Goal: Information Seeking & Learning: Check status

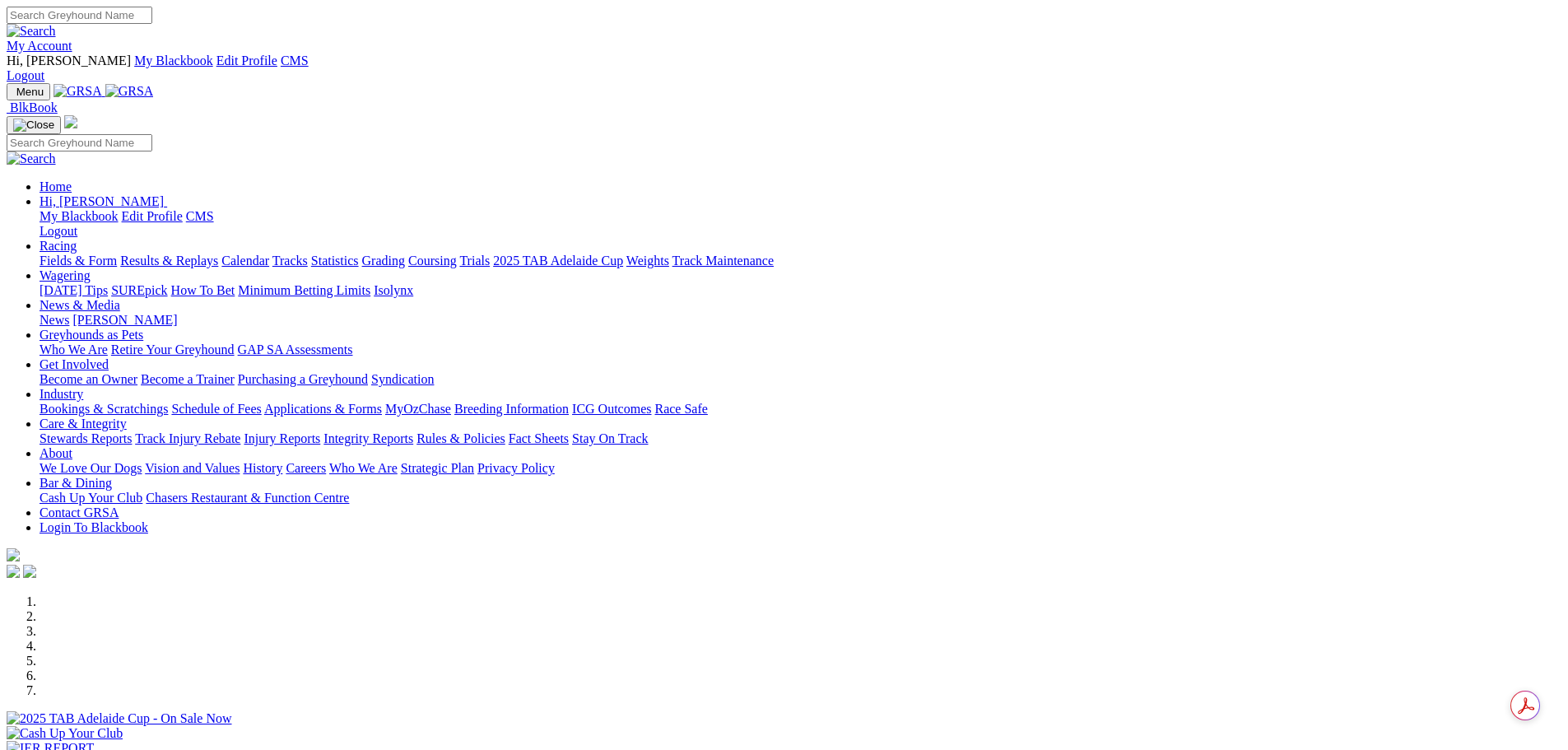
drag, startPoint x: 1247, startPoint y: 13, endPoint x: 1247, endPoint y: 22, distance: 9.0
click at [73, 38] on link "My Account" at bounding box center [39, 45] width 65 height 14
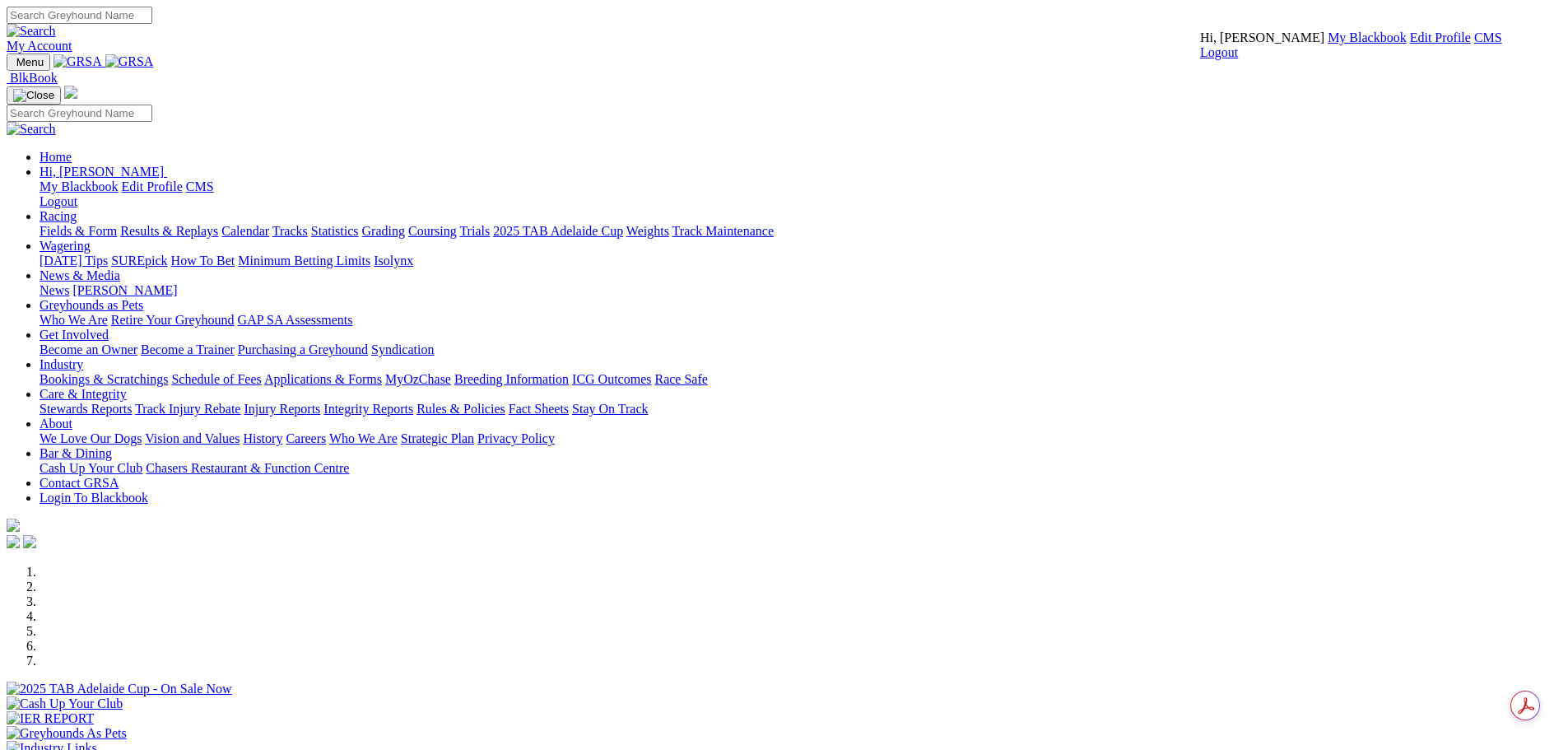
click at [1475, 45] on link "CMS" at bounding box center [1489, 37] width 28 height 14
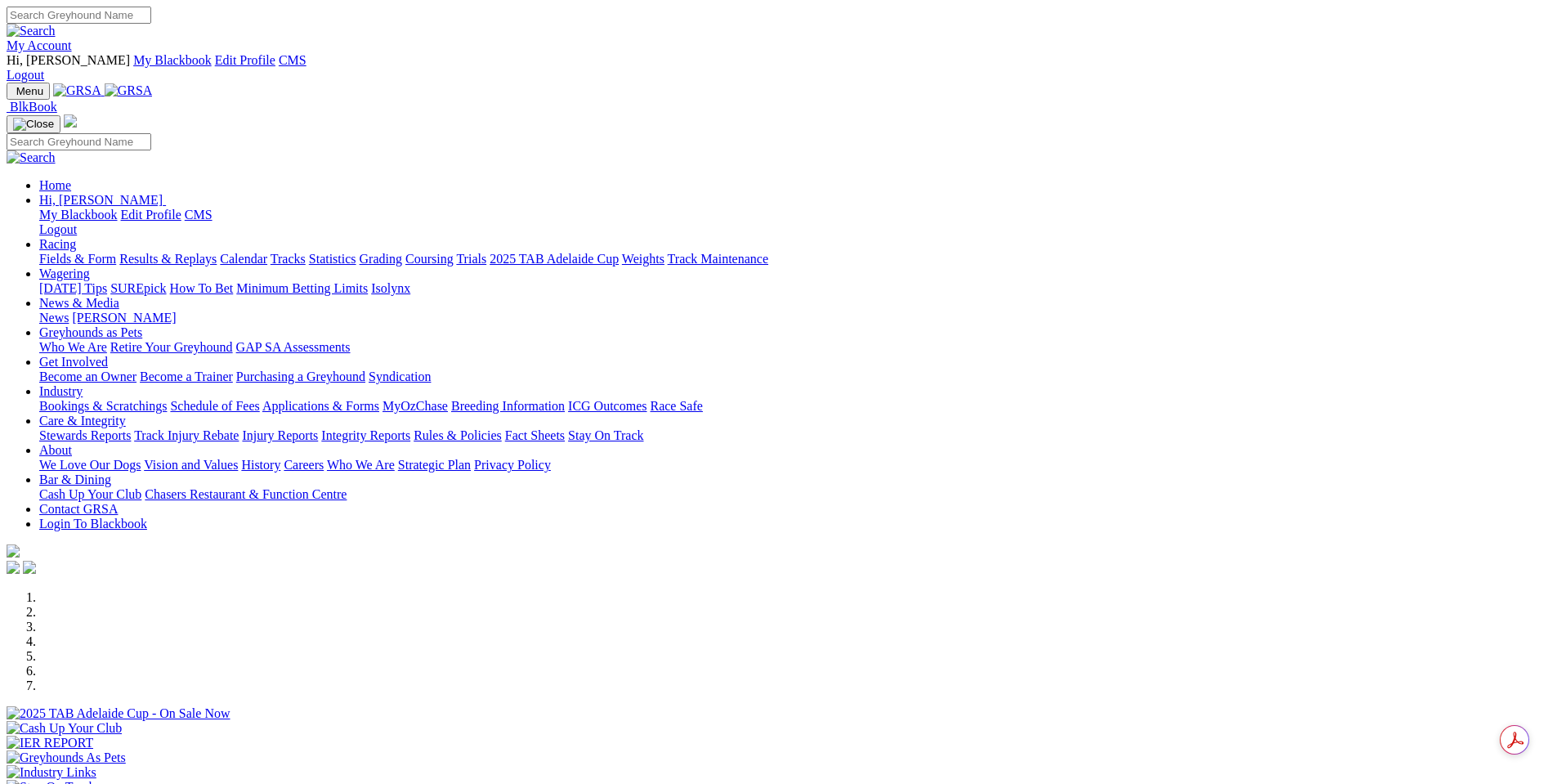
click at [76, 237] on link "Racing" at bounding box center [58, 243] width 37 height 14
click at [216, 251] on link "Results & Replays" at bounding box center [168, 258] width 97 height 14
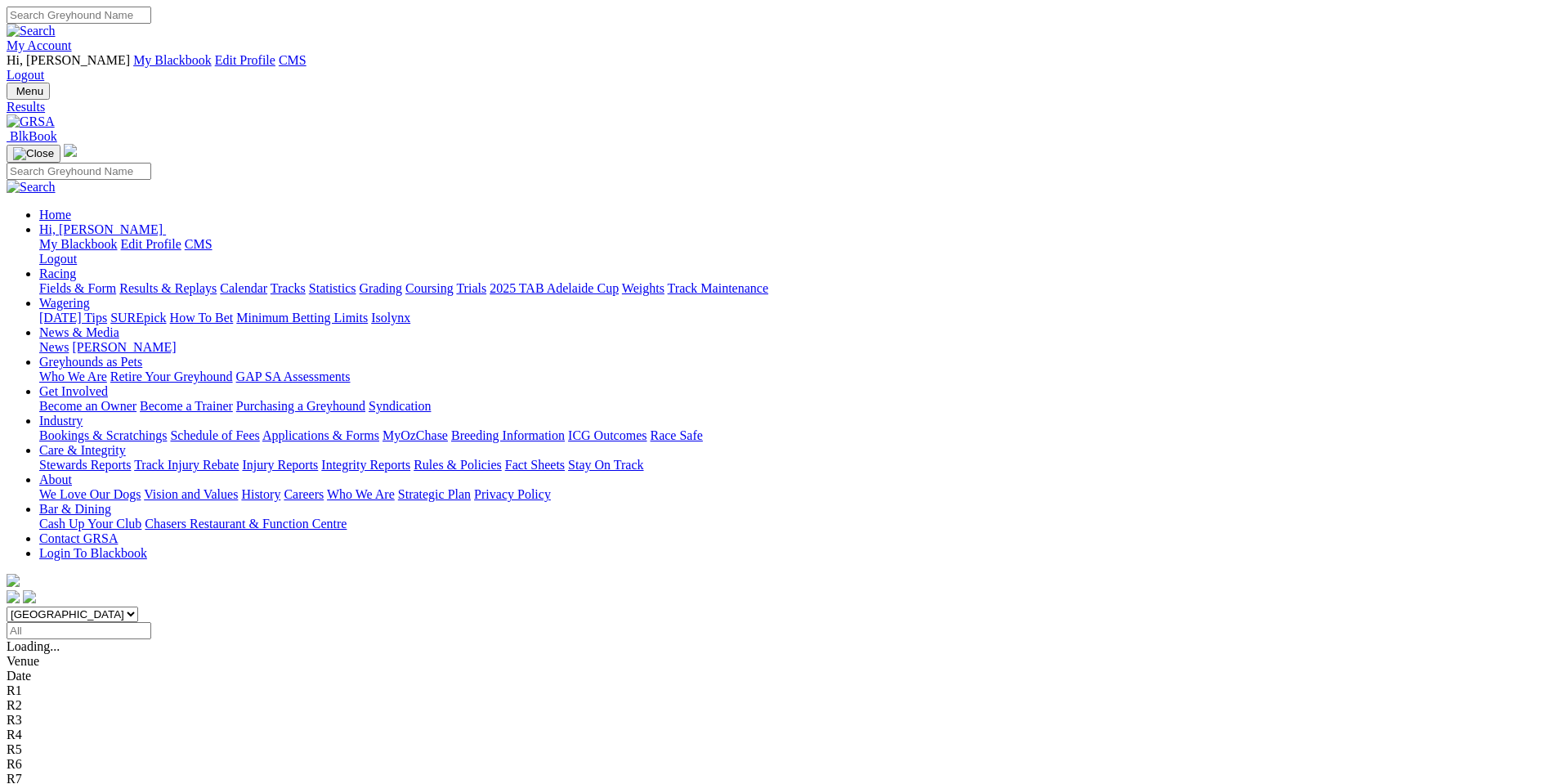
click at [151, 622] on input "Select date" at bounding box center [79, 630] width 145 height 18
click at [138, 607] on select "South Australia New South Wales Northern Territory Queensland Tasmania Victoria…" at bounding box center [72, 614] width 132 height 16
click at [151, 622] on input "Select date" at bounding box center [79, 630] width 145 height 18
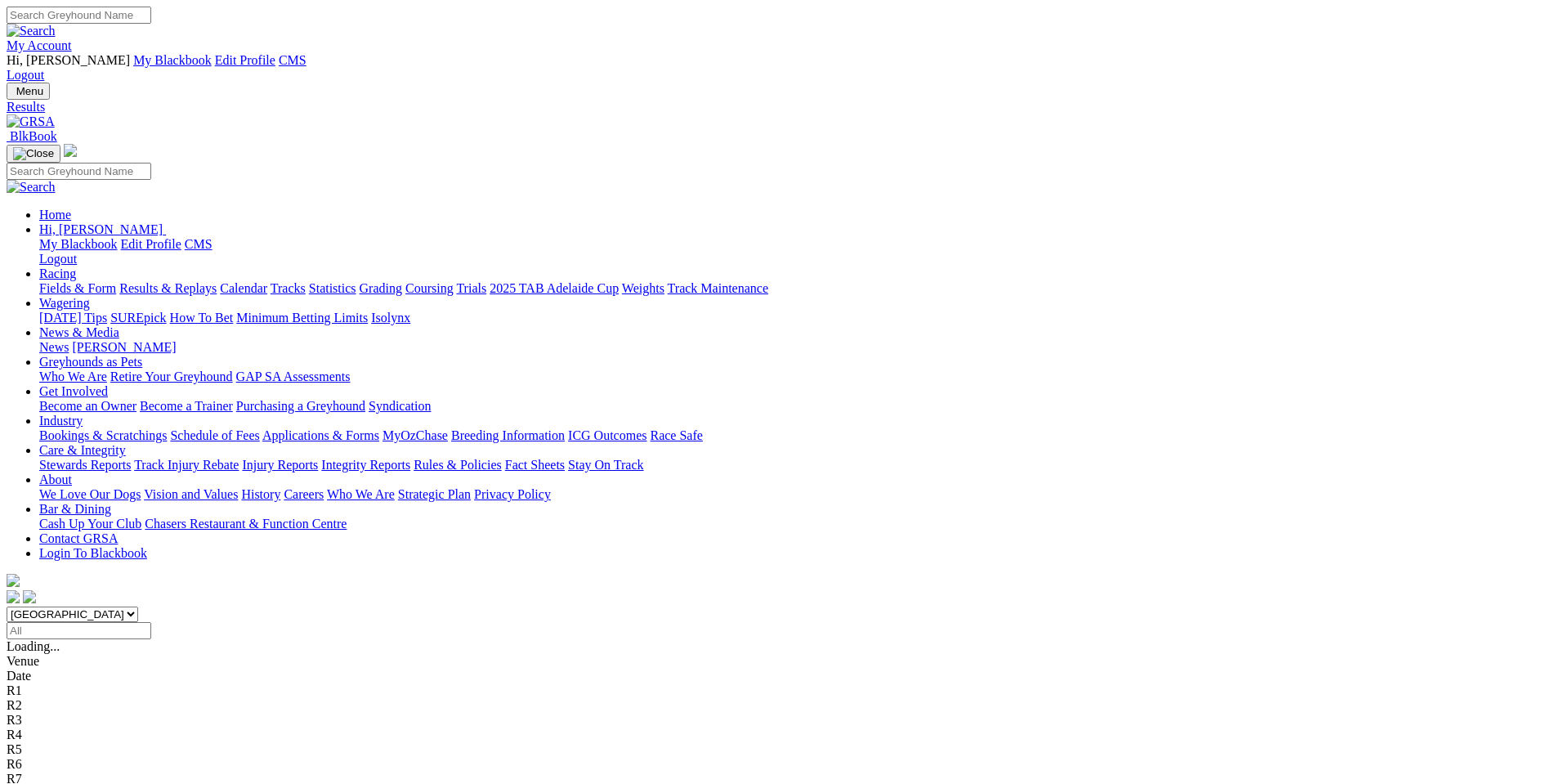
type input "Sunday, 18 Aug 2024"
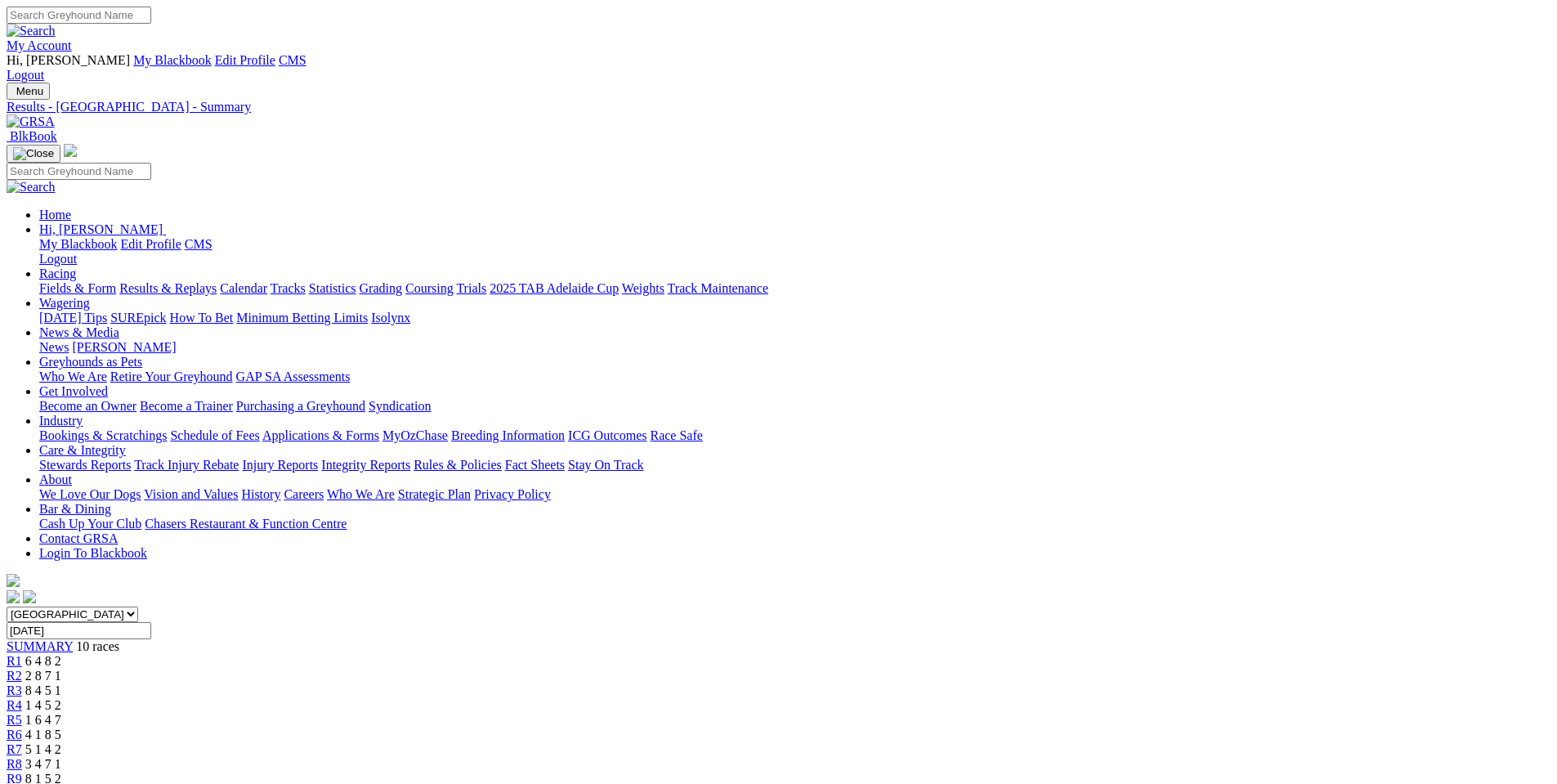
click at [151, 622] on input "Sunday, 18 Aug 2024" at bounding box center [79, 630] width 145 height 18
type input "Saturday, 24 Aug 2024"
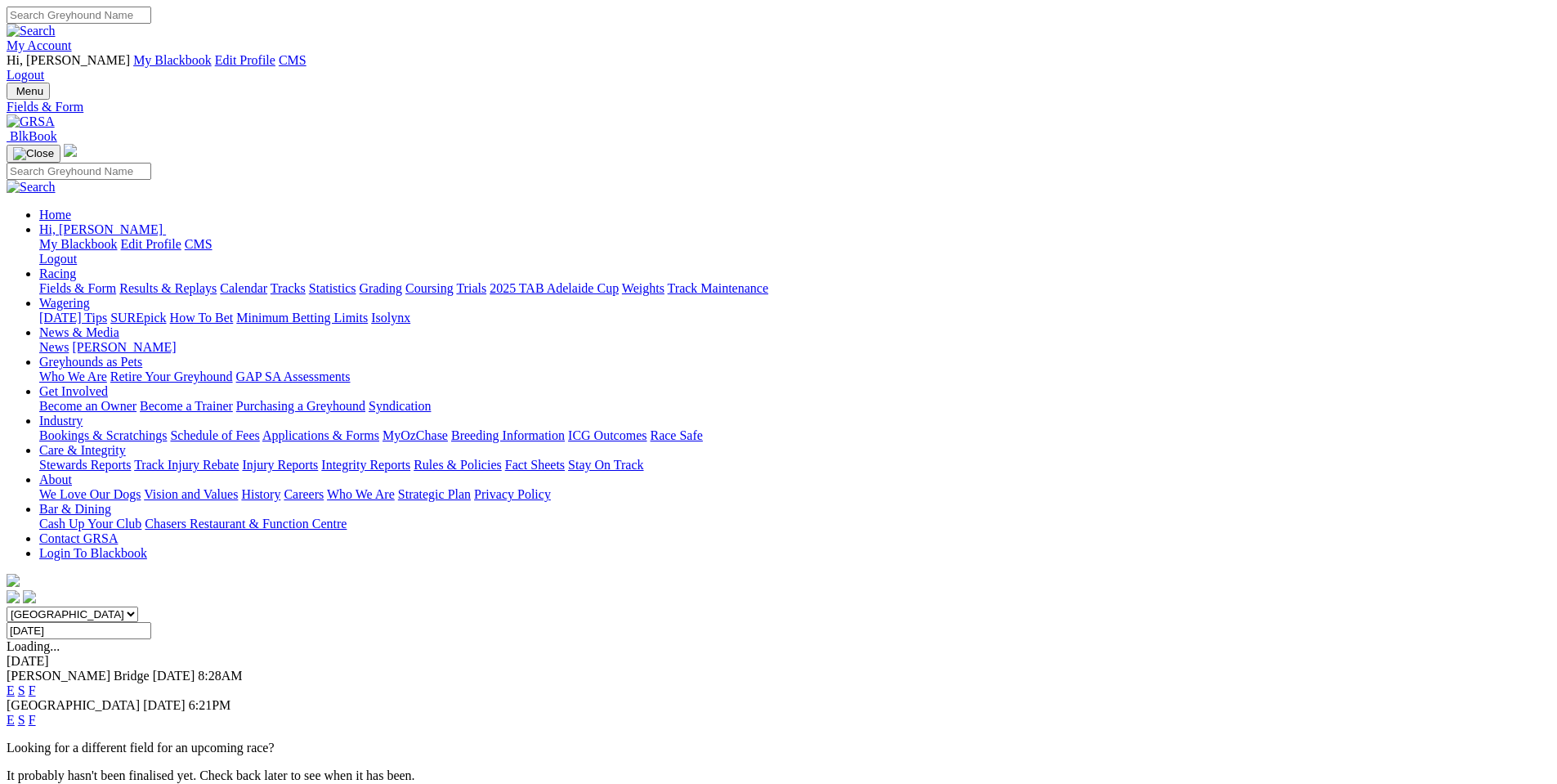
click at [986, 683] on div "E S F" at bounding box center [778, 690] width 1544 height 15
click at [36, 683] on link "F" at bounding box center [32, 689] width 7 height 14
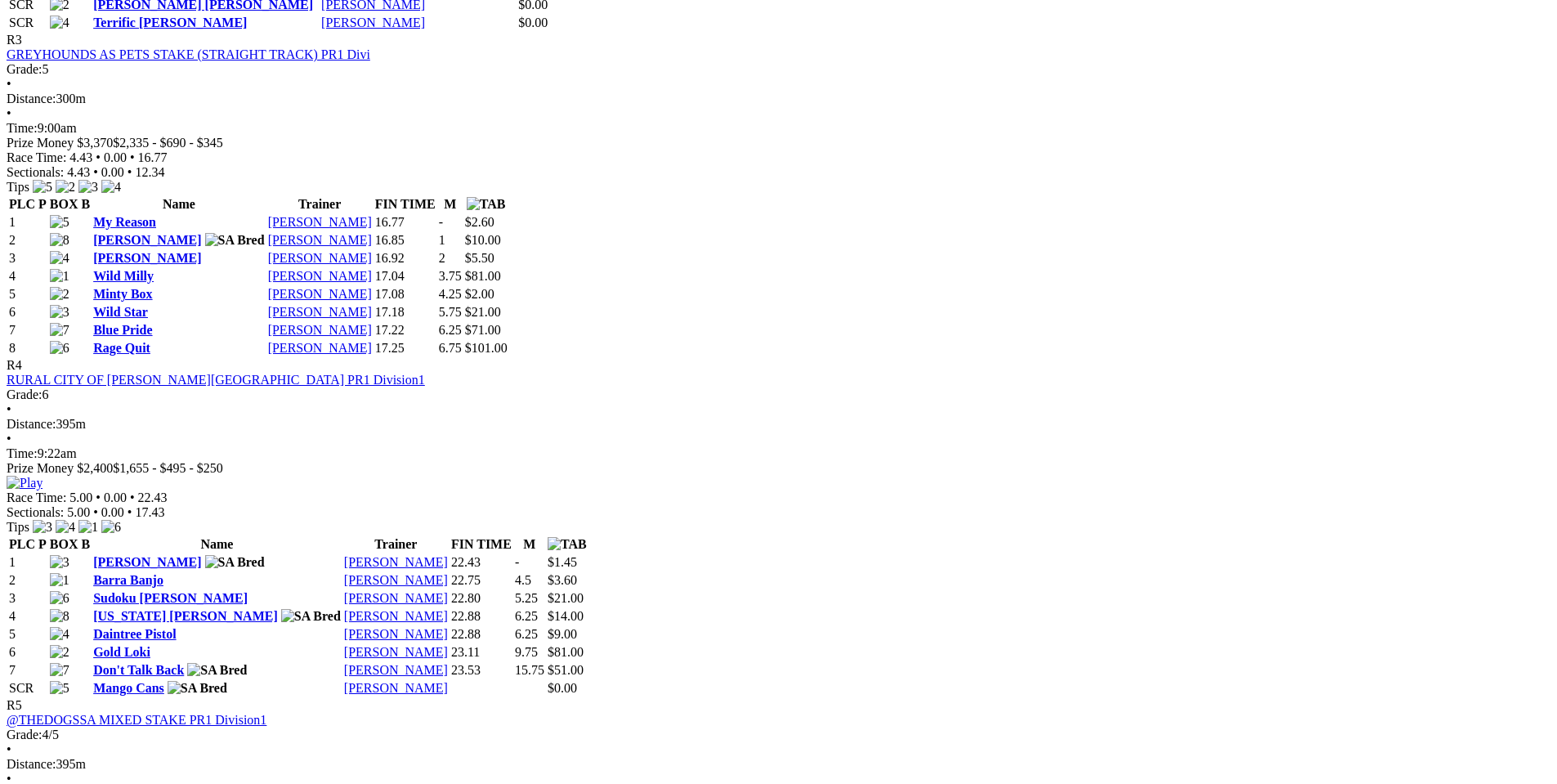
scroll to position [1553, 0]
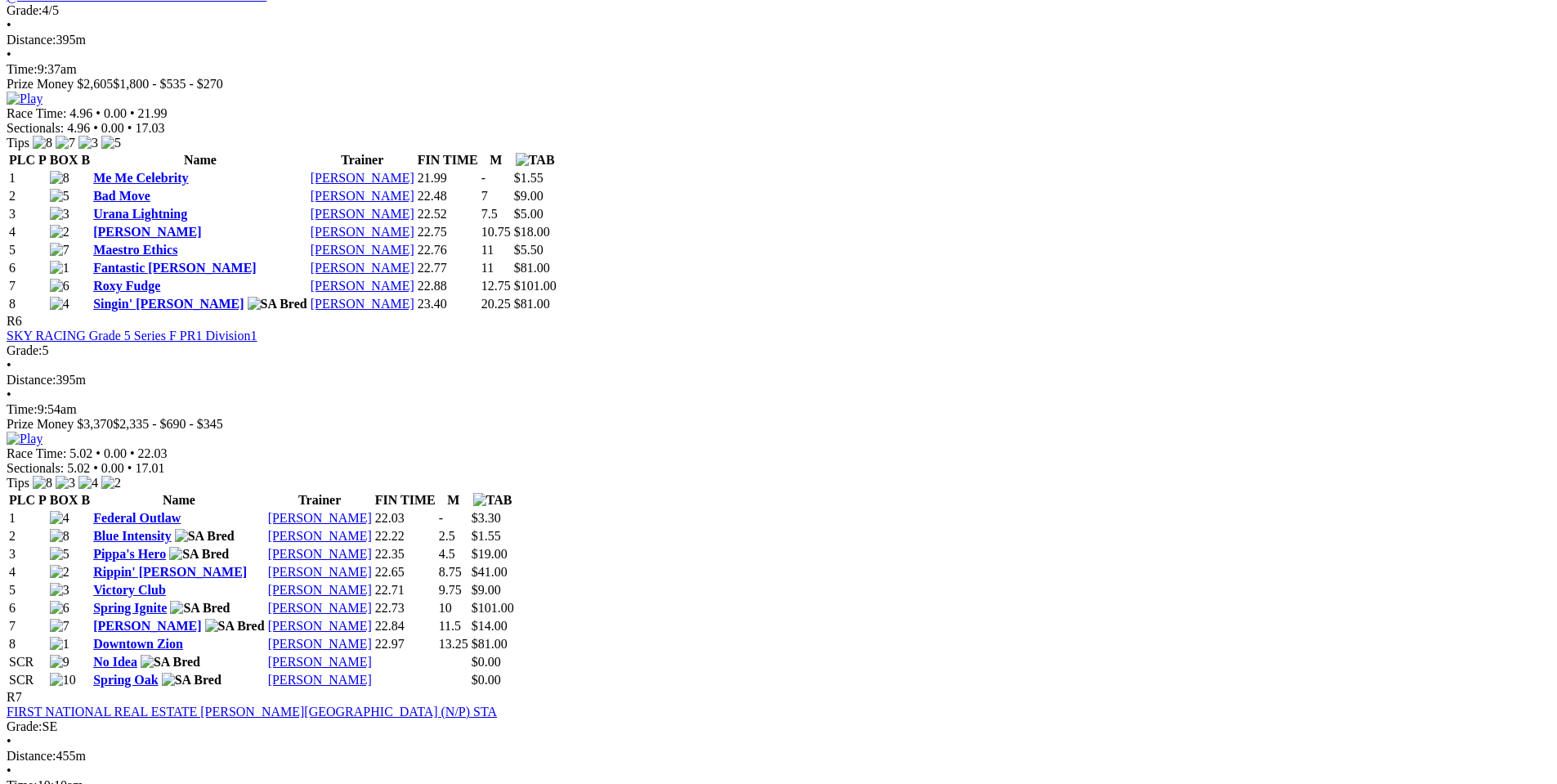
scroll to position [2371, 0]
